Goal: Communication & Community: Answer question/provide support

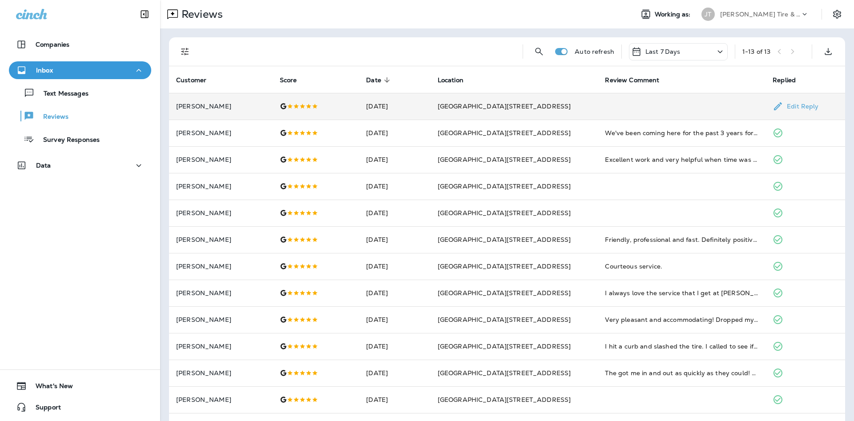
click at [656, 110] on td at bounding box center [682, 106] width 168 height 27
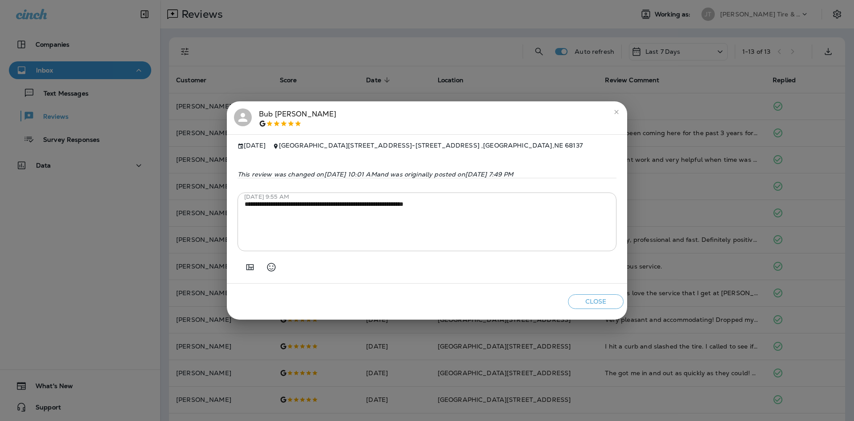
click at [613, 110] on icon "close" at bounding box center [616, 111] width 7 height 7
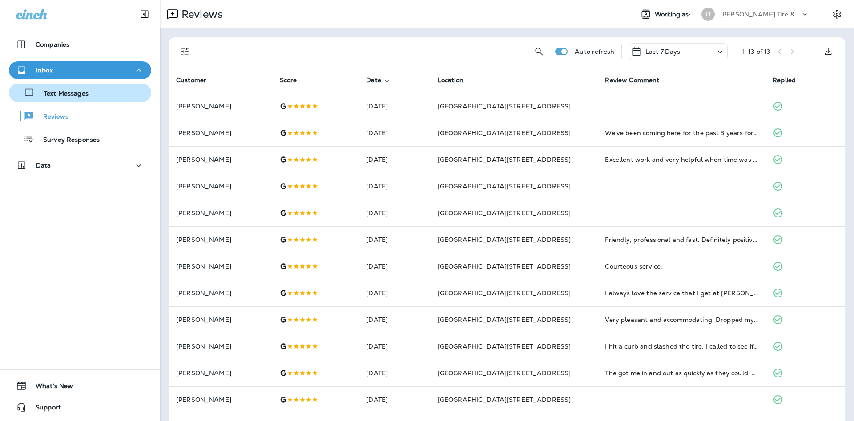
click at [93, 100] on button "Text Messages" at bounding box center [80, 93] width 142 height 19
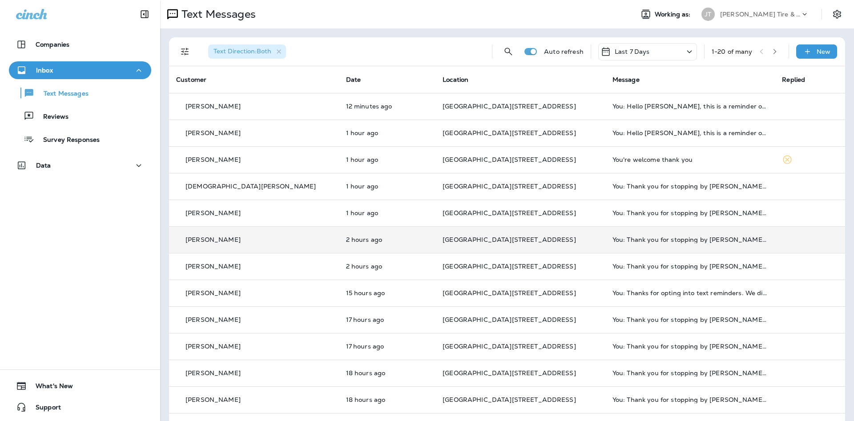
click at [442, 238] on span "[GEOGRAPHIC_DATA][STREET_ADDRESS]" at bounding box center [508, 240] width 133 height 8
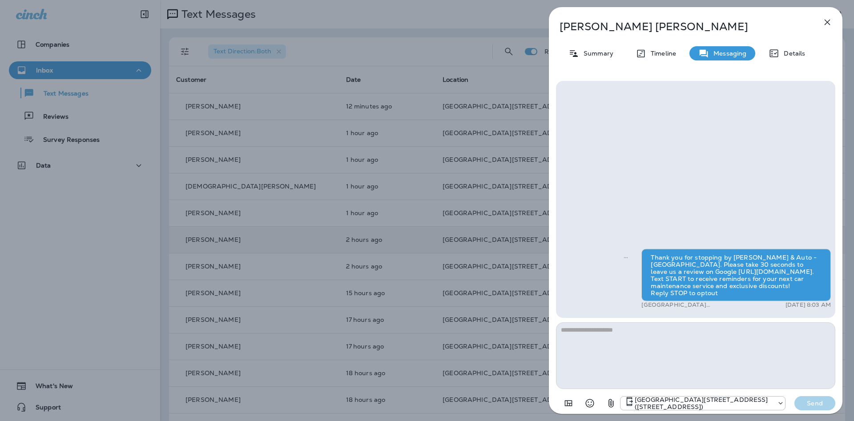
click at [650, 366] on textarea at bounding box center [695, 355] width 279 height 67
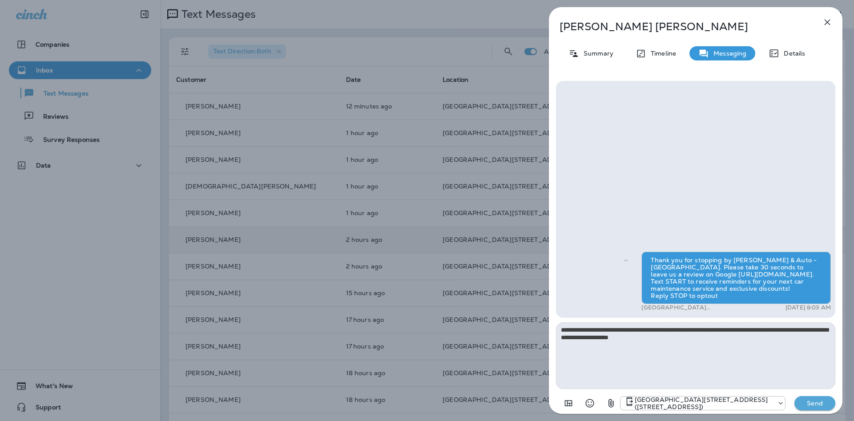
type textarea "**********"
click at [833, 402] on button "Send" at bounding box center [814, 403] width 41 height 14
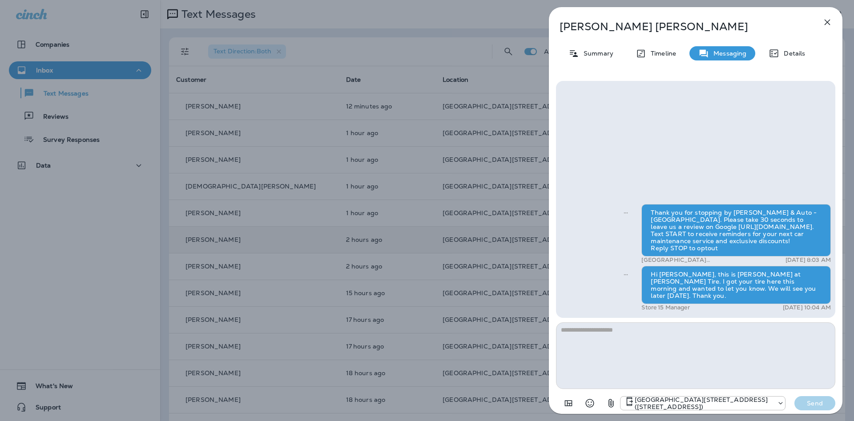
click at [823, 24] on icon "button" at bounding box center [827, 22] width 11 height 11
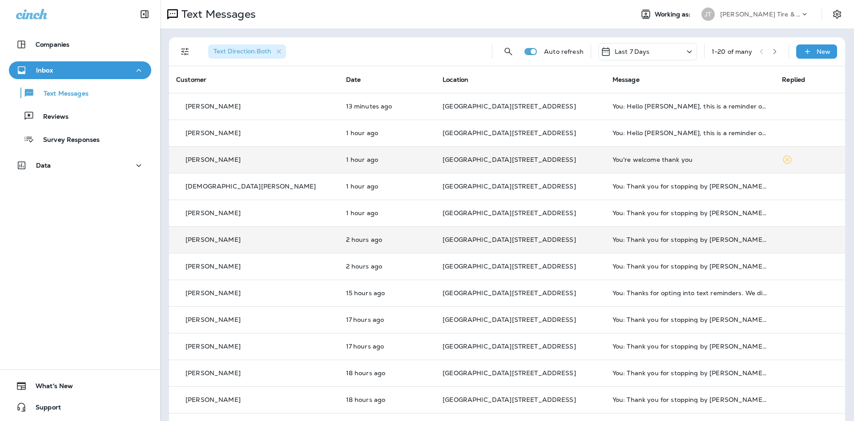
click at [680, 161] on div "You're welcome thank you" at bounding box center [690, 159] width 156 height 7
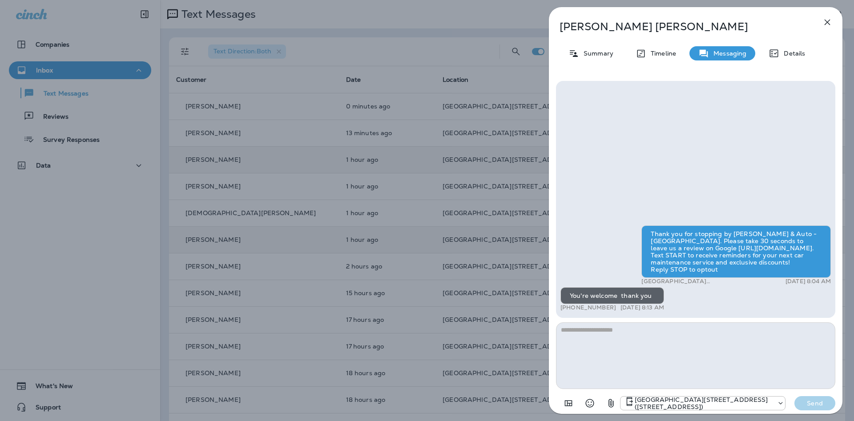
click at [825, 25] on icon "button" at bounding box center [827, 22] width 11 height 11
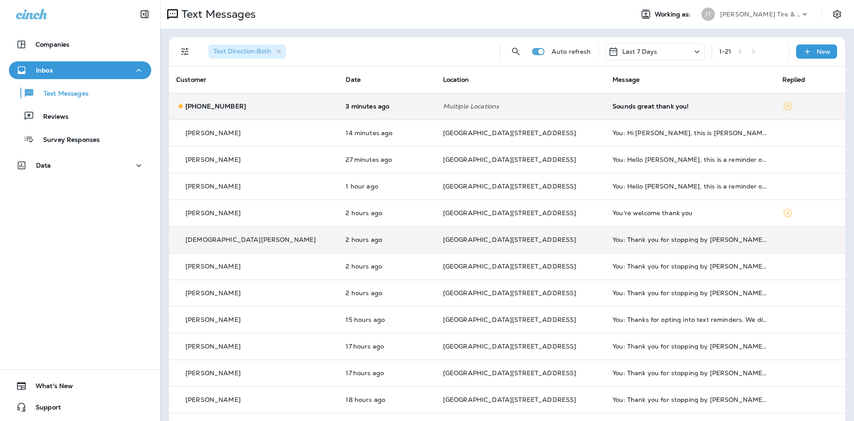
click at [656, 110] on td "Sounds great thank you!" at bounding box center [689, 106] width 169 height 27
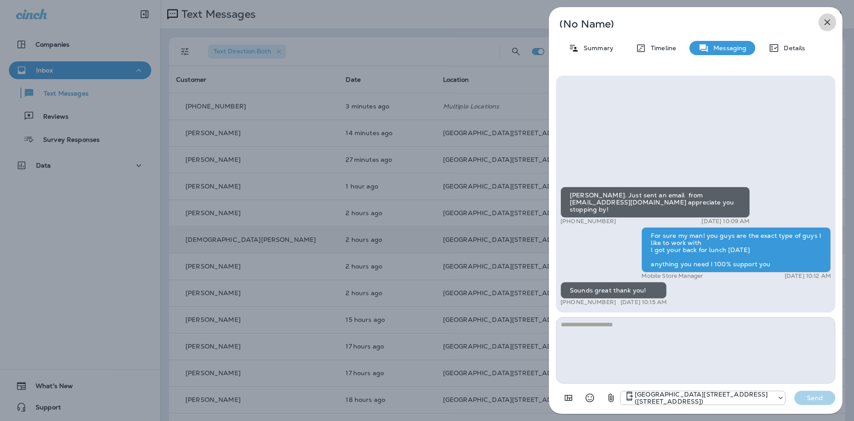
click at [824, 28] on button "button" at bounding box center [827, 22] width 18 height 18
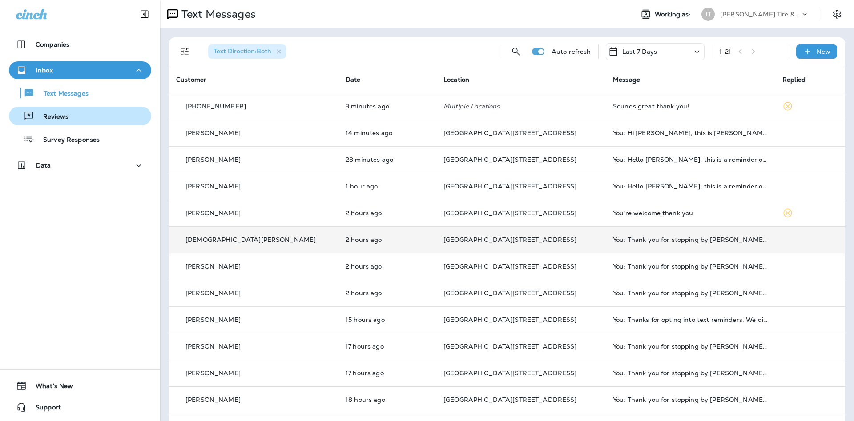
click at [128, 110] on div "Reviews" at bounding box center [79, 115] width 135 height 13
